Goal: Information Seeking & Learning: Learn about a topic

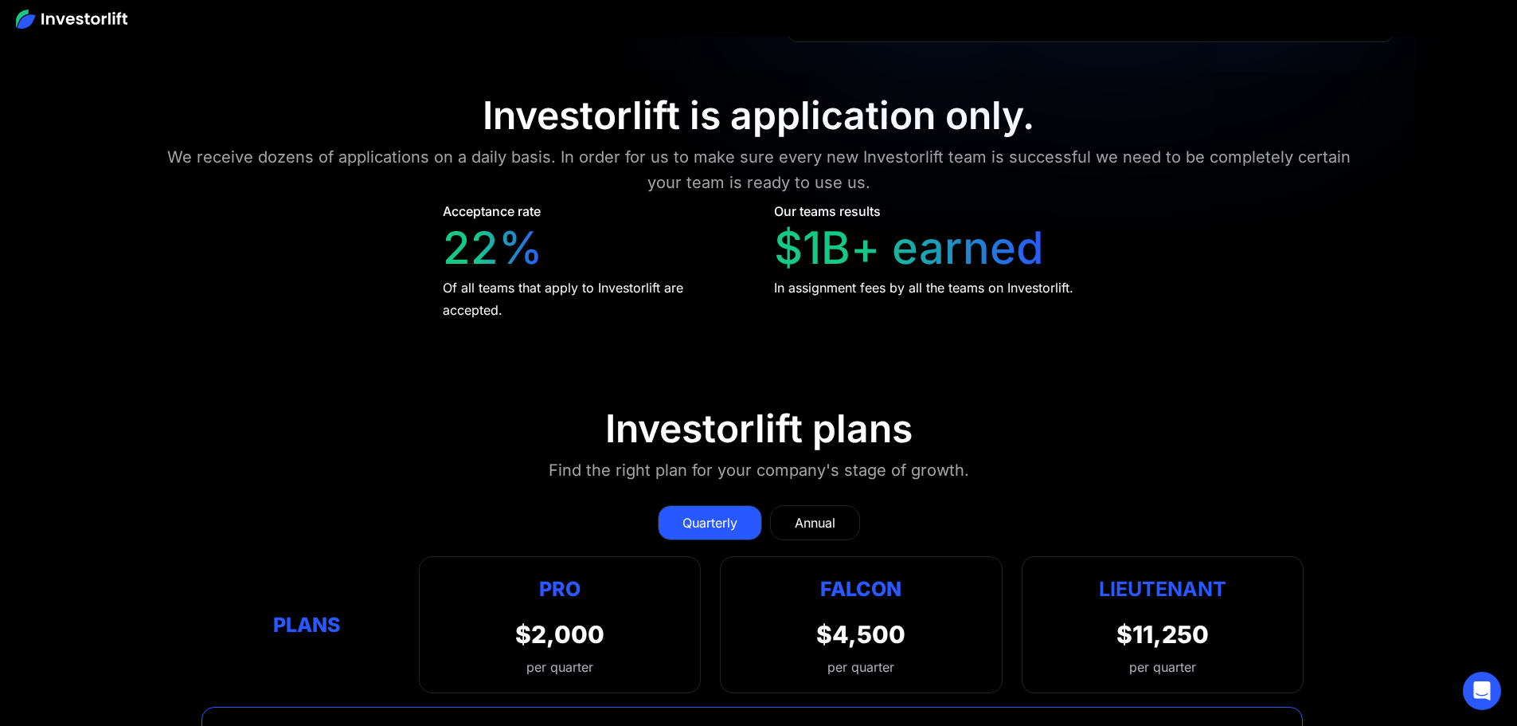
scroll to position [6511, 0]
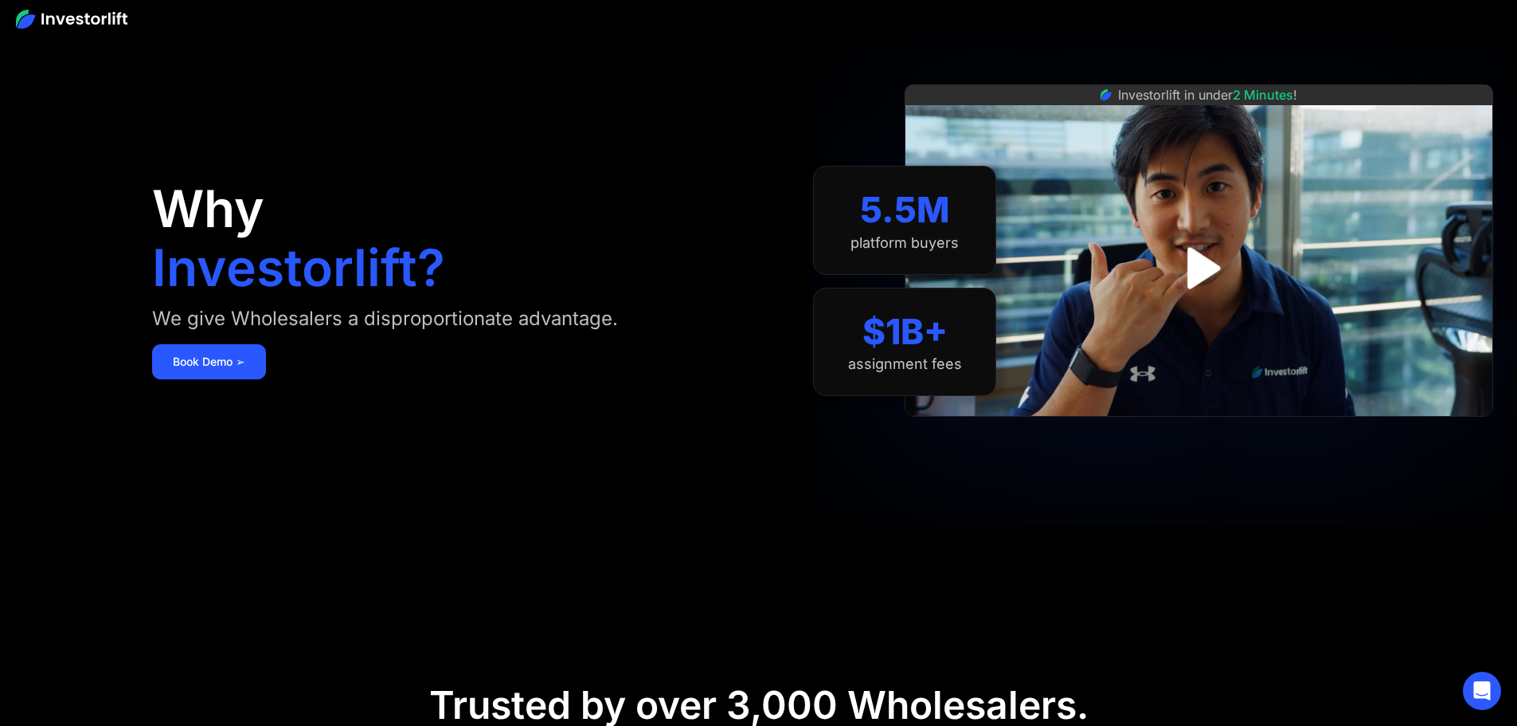
scroll to position [0, 0]
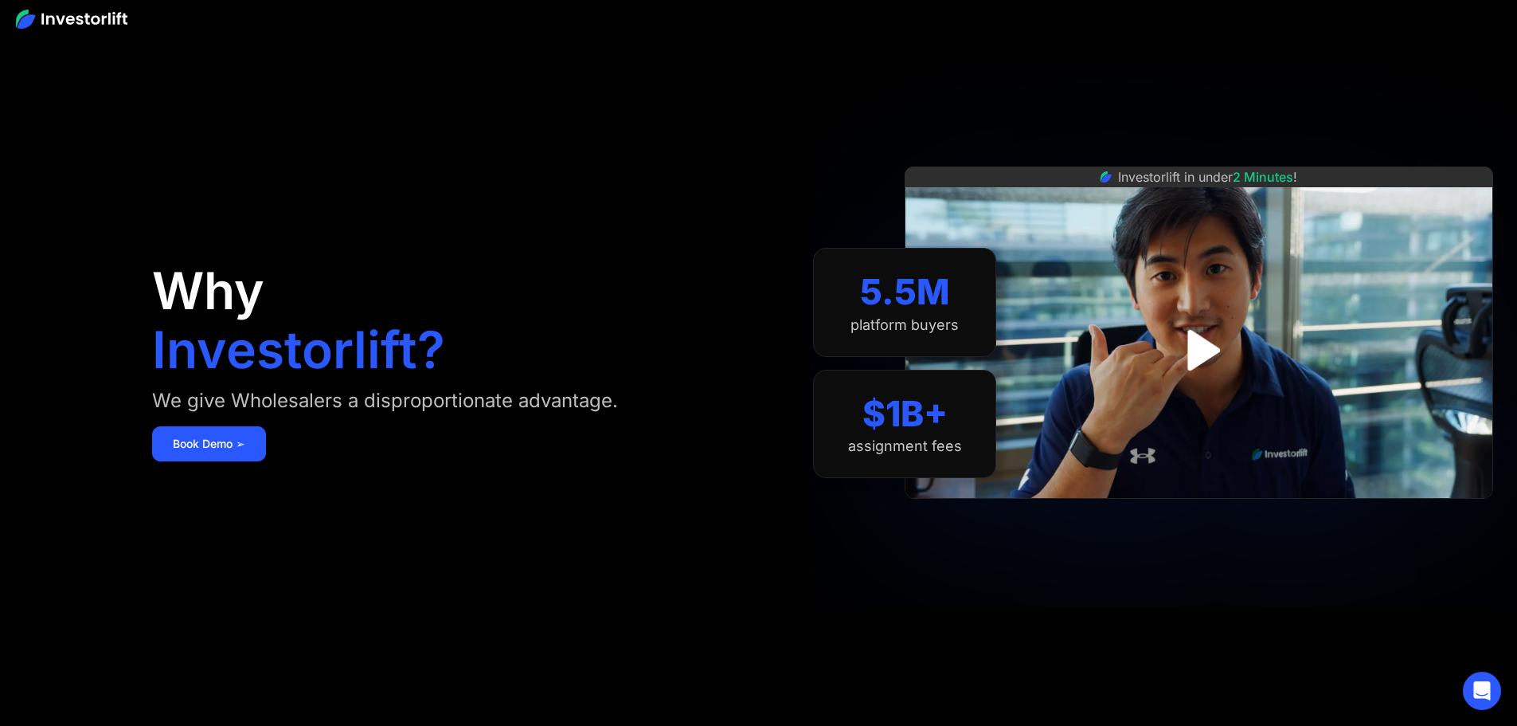
click at [100, 12] on img at bounding box center [72, 19] width 112 height 19
